Goal: Find specific fact: Find contact information

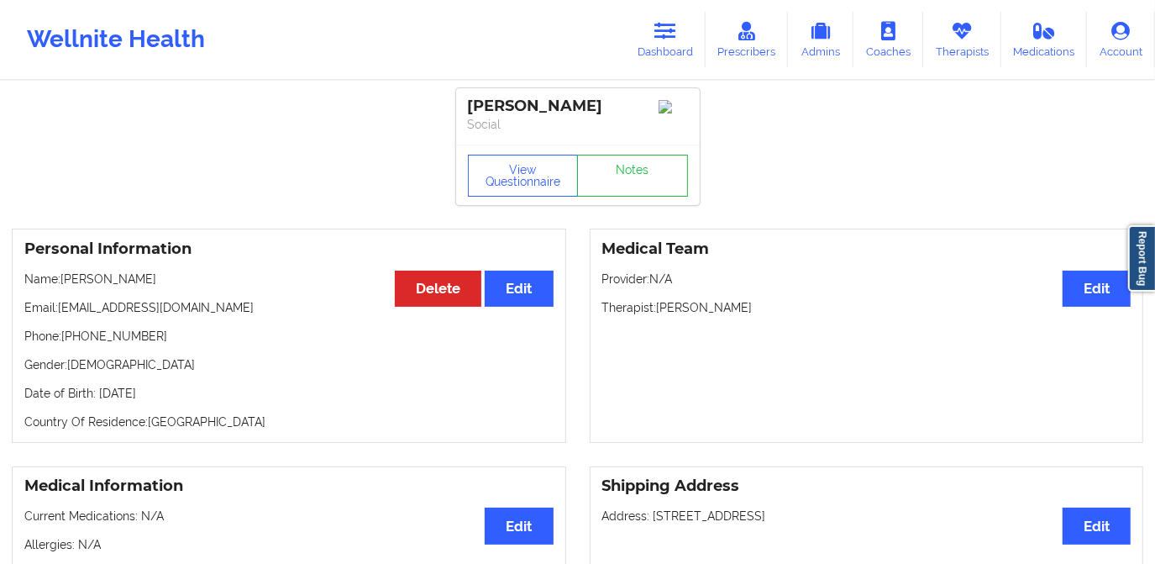
click at [155, 344] on p "Phone: [PHONE_NUMBER]" at bounding box center [288, 336] width 529 height 17
drag, startPoint x: 163, startPoint y: 339, endPoint x: 64, endPoint y: 348, distance: 99.5
click at [64, 344] on p "Phone: [PHONE_NUMBER]" at bounding box center [288, 336] width 529 height 17
copy p "[PHONE_NUMBER]"
click at [630, 39] on link "Dashboard" at bounding box center [665, 39] width 81 height 55
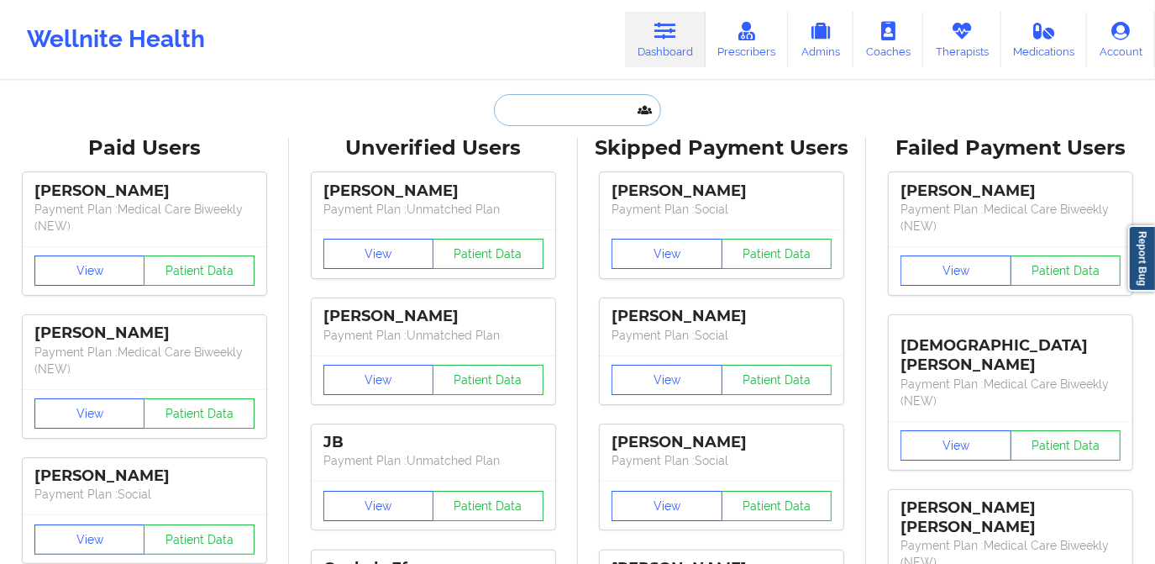
click at [543, 124] on input "text" at bounding box center [577, 110] width 166 height 32
paste input "[PHONE_NUMBER]"
type input "[PHONE_NUMBER]"
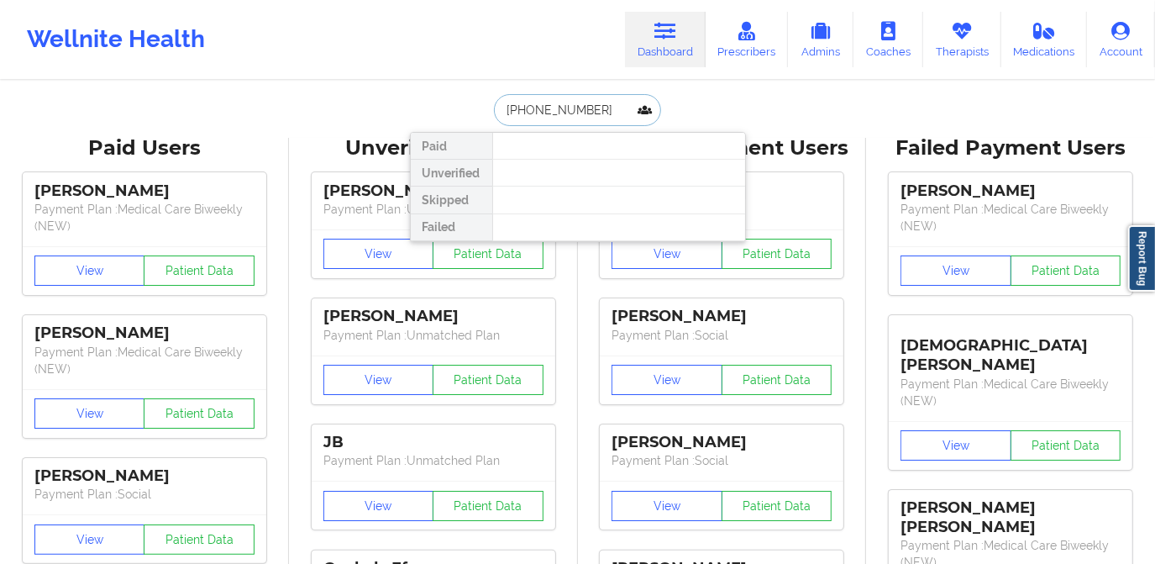
drag, startPoint x: 585, startPoint y: 105, endPoint x: 479, endPoint y: 111, distance: 106.0
click at [479, 111] on div "[PHONE_NUMBER] Paid Unverified Skipped Failed" at bounding box center [578, 110] width 336 height 32
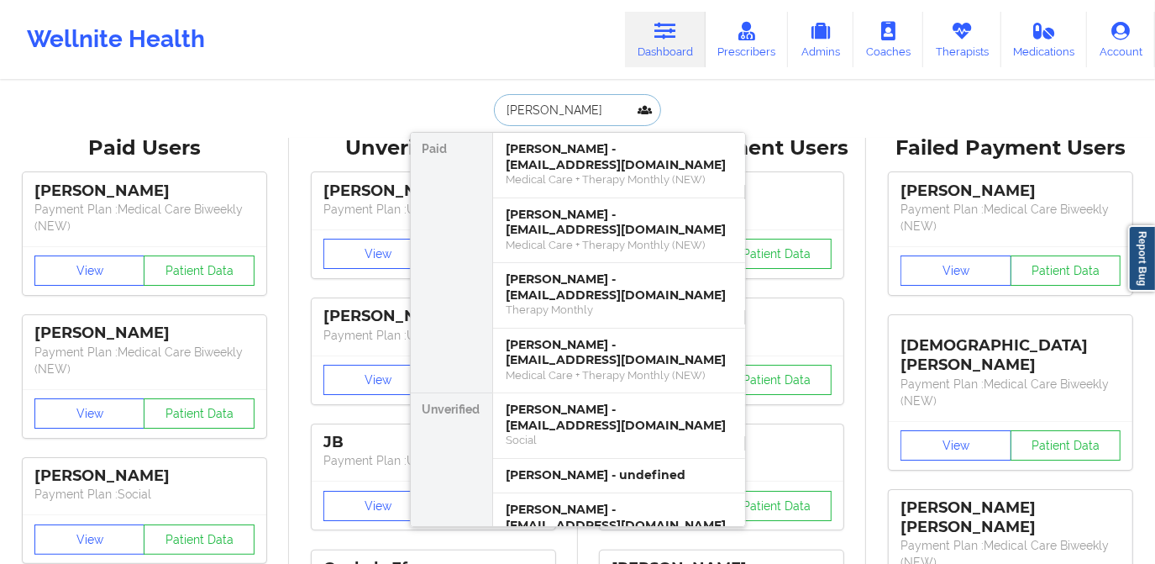
type input "[PERSON_NAME]"
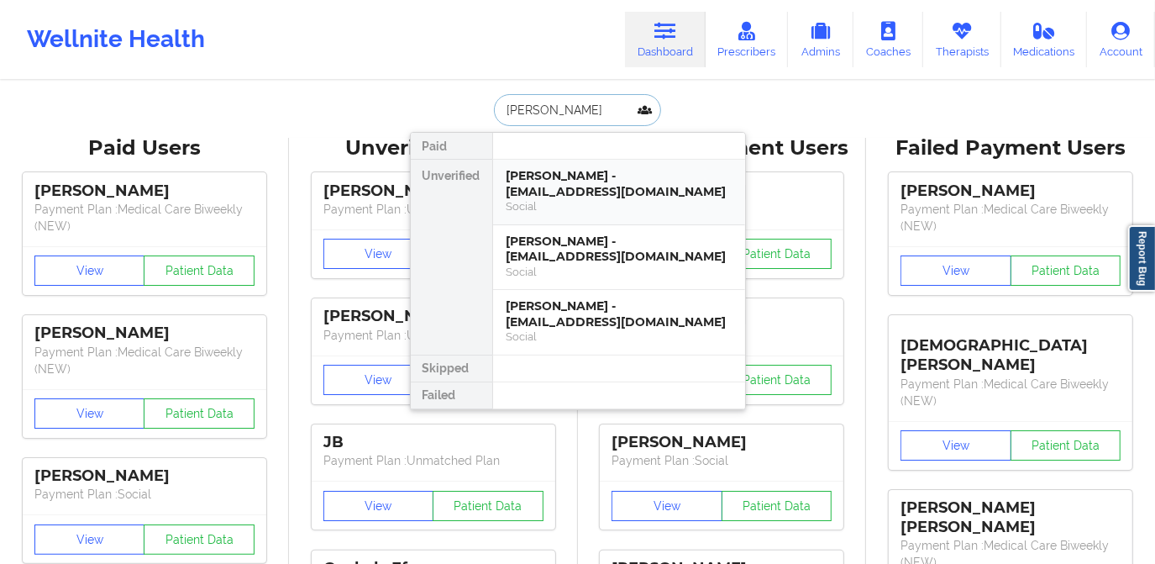
click at [607, 200] on div "Social" at bounding box center [618, 206] width 225 height 14
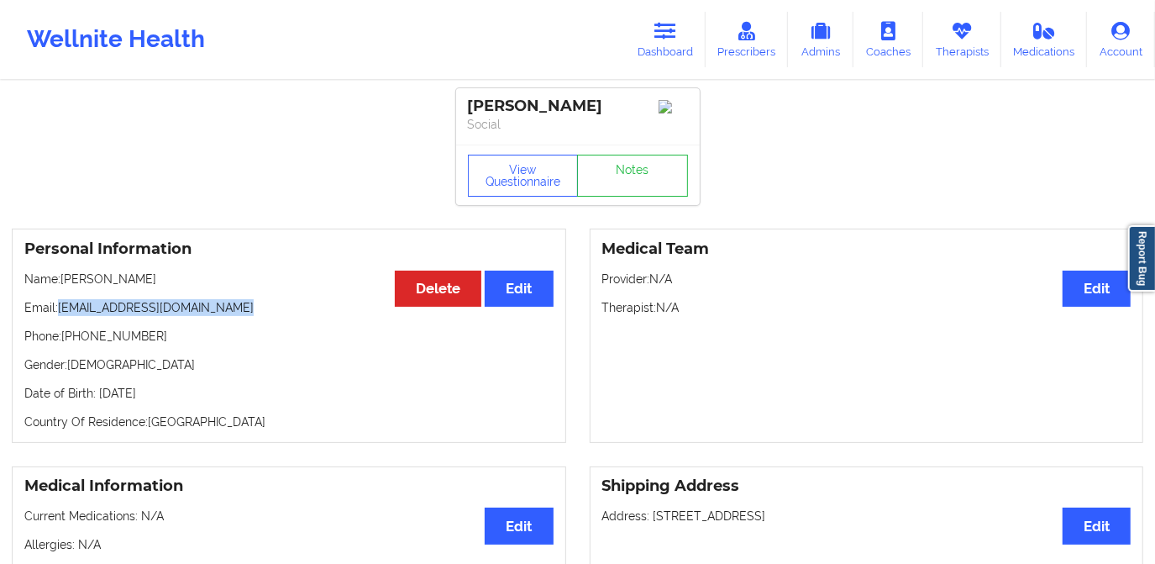
drag, startPoint x: 59, startPoint y: 310, endPoint x: 246, endPoint y: 317, distance: 187.4
click at [246, 316] on p "Email: [EMAIL_ADDRESS][DOMAIN_NAME]" at bounding box center [288, 307] width 529 height 17
copy p "[EMAIL_ADDRESS][DOMAIN_NAME]"
click at [327, 333] on div "Personal Information Edit Delete Name: [PERSON_NAME] Email: [EMAIL_ADDRESS][DOM…" at bounding box center [289, 335] width 554 height 214
drag, startPoint x: 97, startPoint y: 395, endPoint x: 228, endPoint y: 393, distance: 131.0
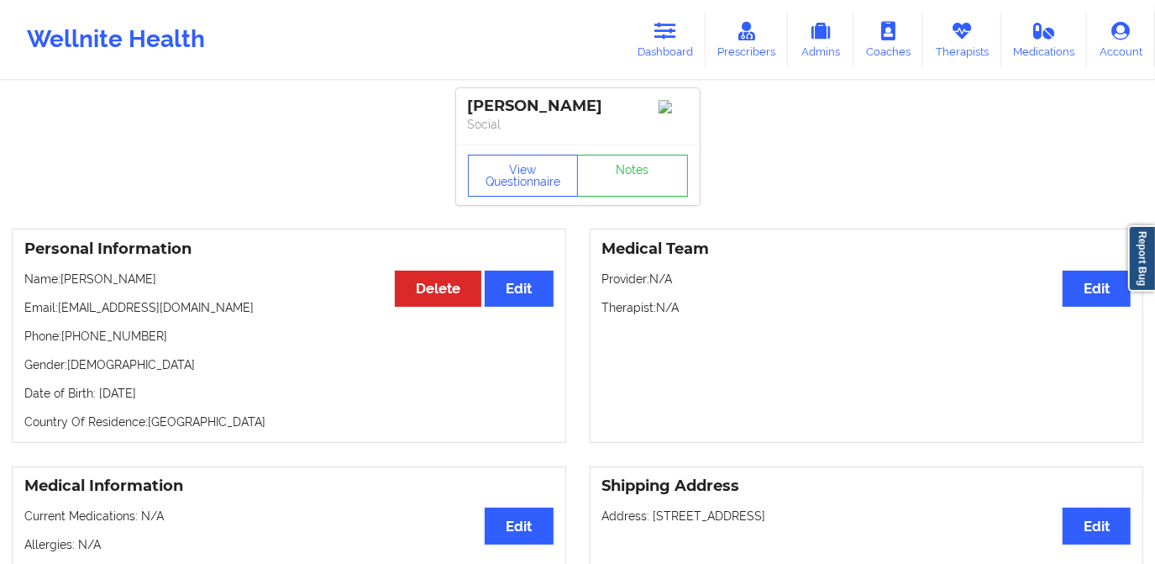
click at [227, 394] on p "Date of Birth: [DEMOGRAPHIC_DATA]" at bounding box center [288, 393] width 529 height 17
copy p "[DATE]"
click at [653, 45] on link "Dashboard" at bounding box center [665, 39] width 81 height 55
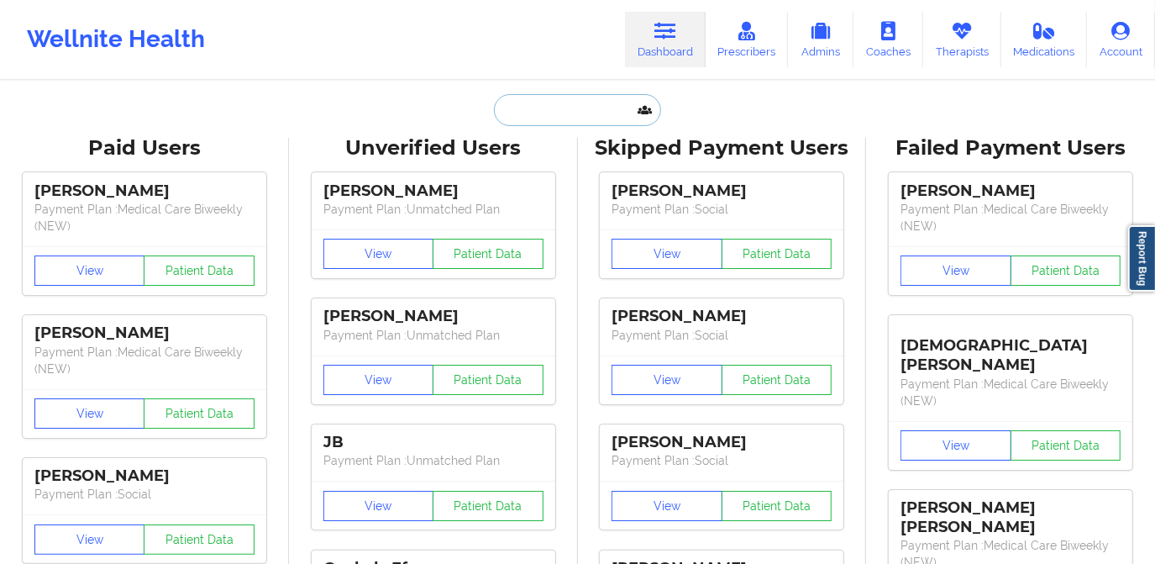
click at [575, 120] on input "text" at bounding box center [577, 110] width 166 height 32
paste input "[EMAIL_ADDRESS][DOMAIN_NAME]"
type input "[EMAIL_ADDRESS][DOMAIN_NAME]"
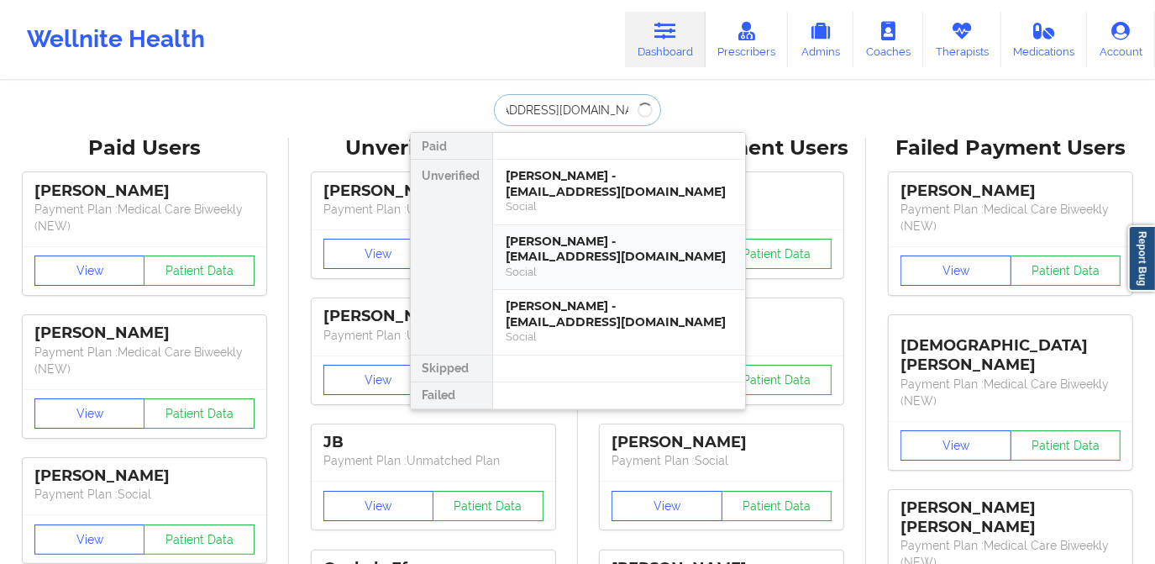
click at [605, 265] on div "Social" at bounding box center [618, 272] width 225 height 14
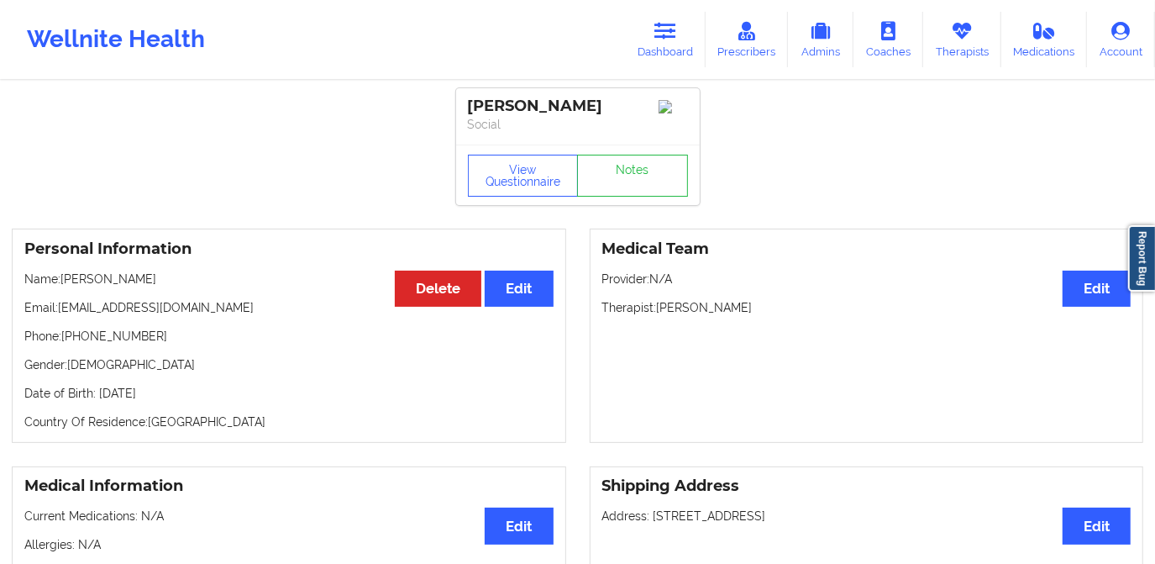
drag, startPoint x: 60, startPoint y: 284, endPoint x: 192, endPoint y: 281, distance: 131.9
click at [192, 281] on p "Name: [PERSON_NAME]" at bounding box center [288, 278] width 529 height 17
drag, startPoint x: 67, startPoint y: 337, endPoint x: 175, endPoint y: 338, distance: 107.5
click at [175, 338] on p "Phone: [PHONE_NUMBER]" at bounding box center [288, 336] width 529 height 17
copy p "[PHONE_NUMBER]"
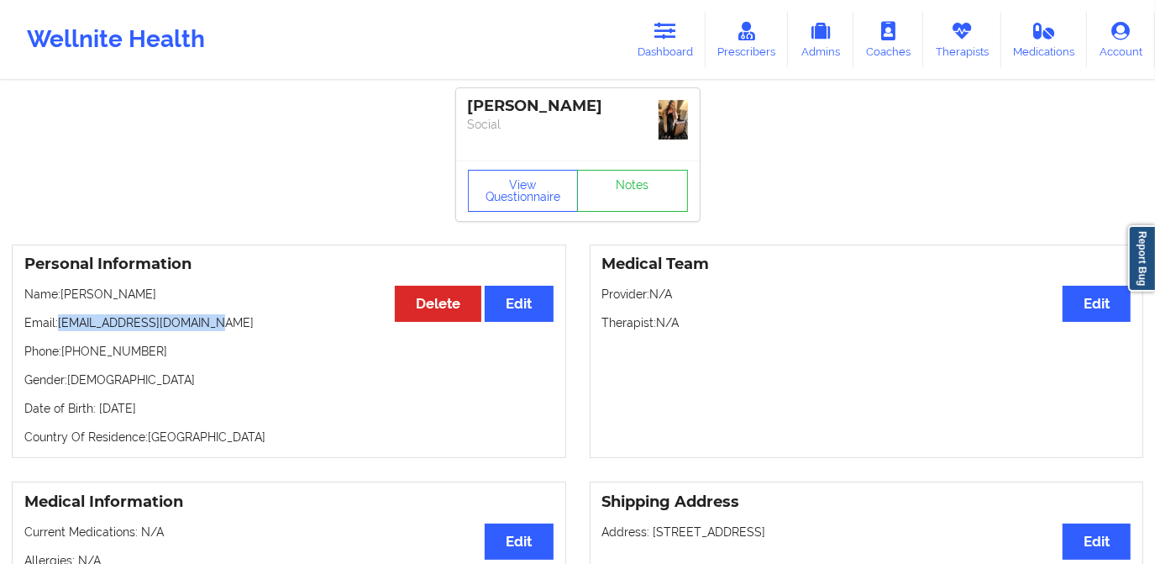
drag, startPoint x: 60, startPoint y: 324, endPoint x: 244, endPoint y: 317, distance: 183.2
click at [244, 317] on p "Email: angelicacis_94@yahoo.com" at bounding box center [288, 322] width 529 height 17
copy p "angelicacis_94@yahoo.com"
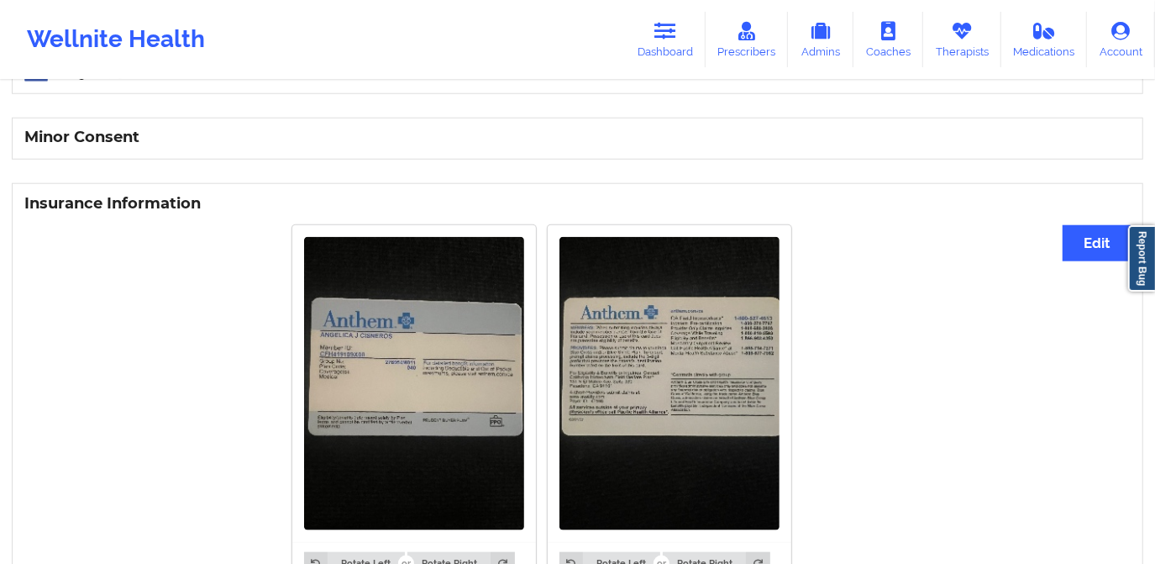
scroll to position [1068, 0]
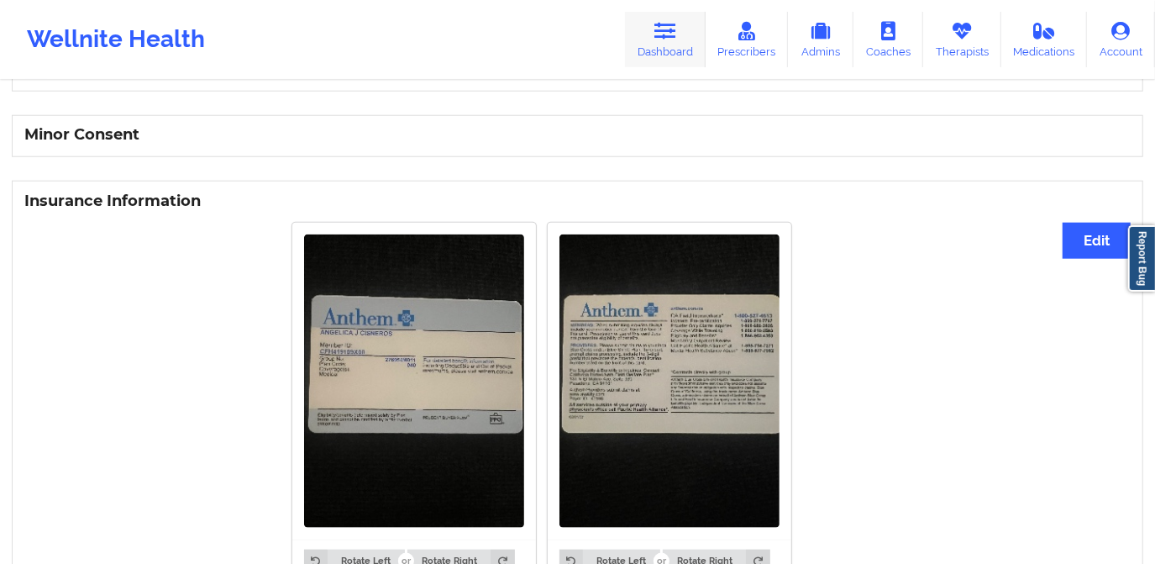
click at [674, 37] on icon at bounding box center [665, 31] width 22 height 18
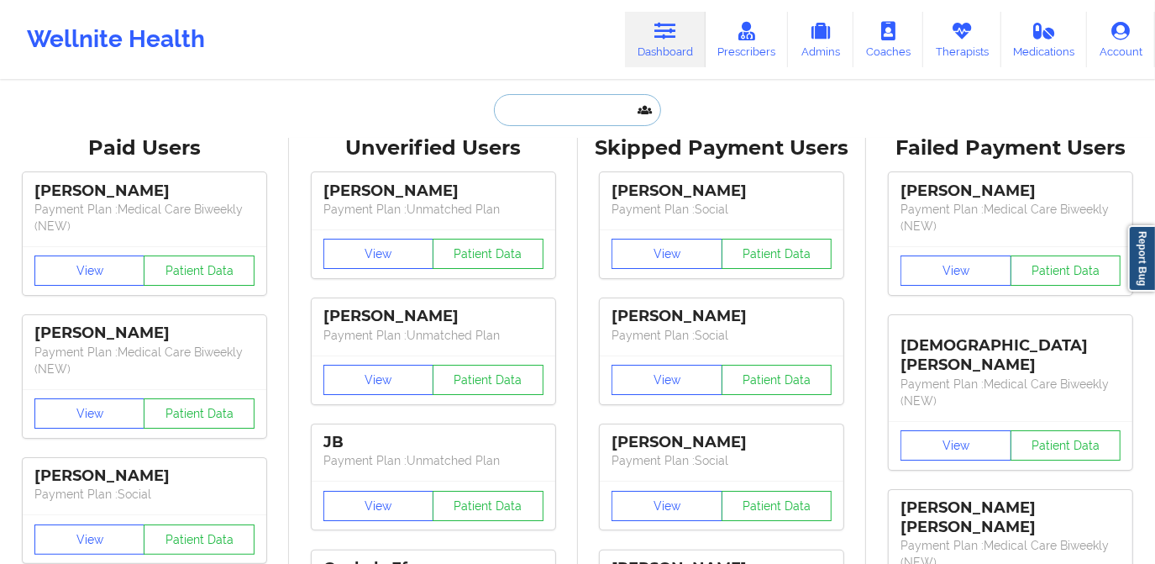
click at [550, 113] on input "text" at bounding box center [577, 110] width 166 height 32
paste input "Dean Unger"
type input "Dean Unger"
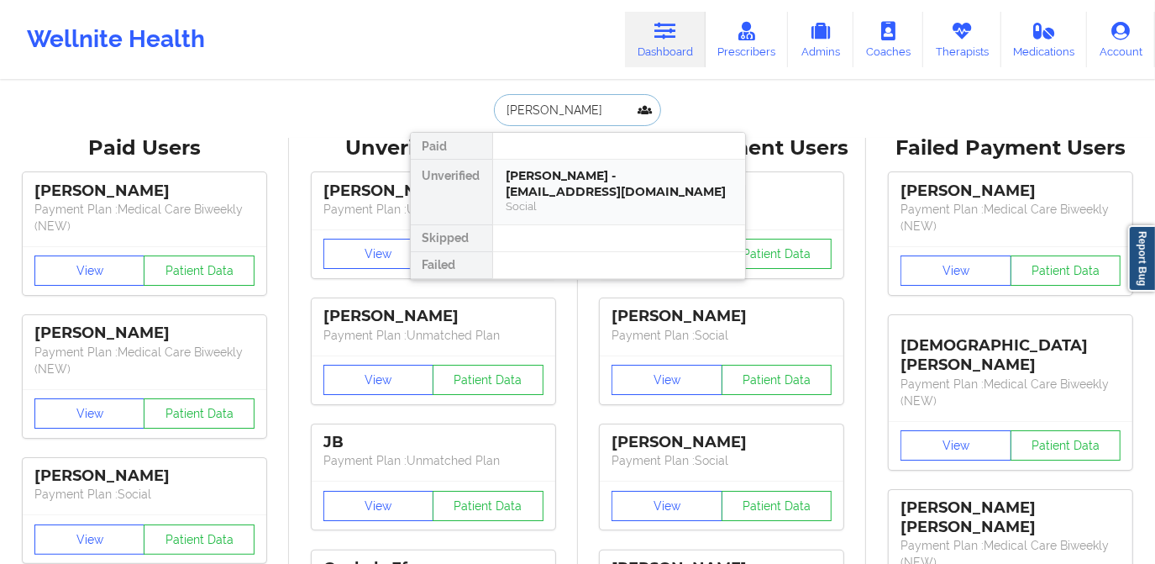
click at [602, 175] on div "Dean Unger - deanur2021@gmail.com" at bounding box center [618, 183] width 225 height 31
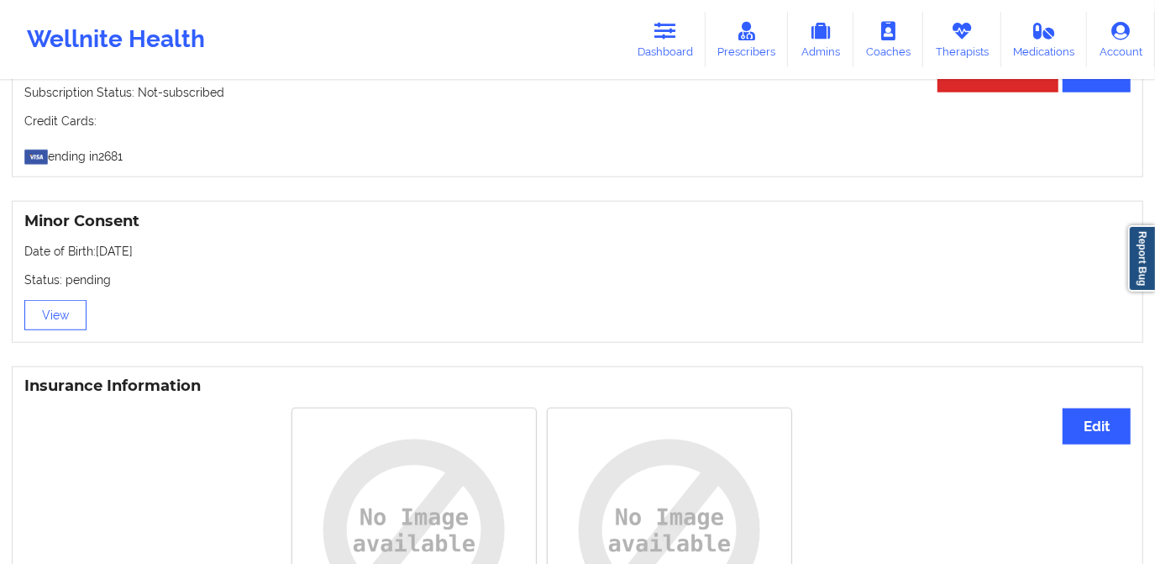
scroll to position [1191, 0]
